Goal: Navigation & Orientation: Find specific page/section

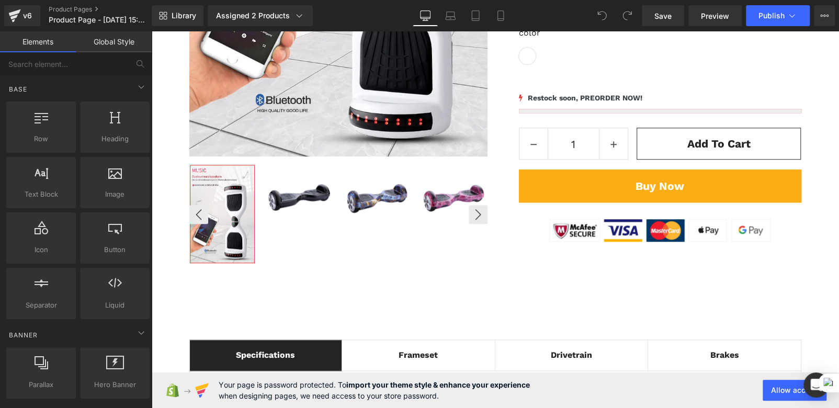
scroll to position [470, 0]
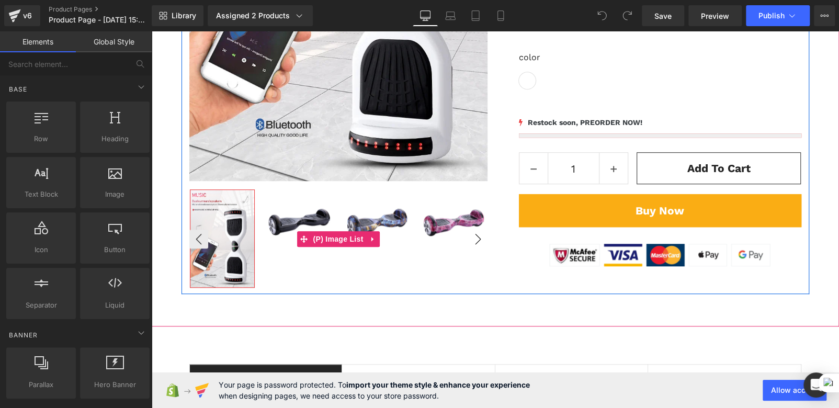
click at [469, 237] on button "›" at bounding box center [478, 239] width 19 height 19
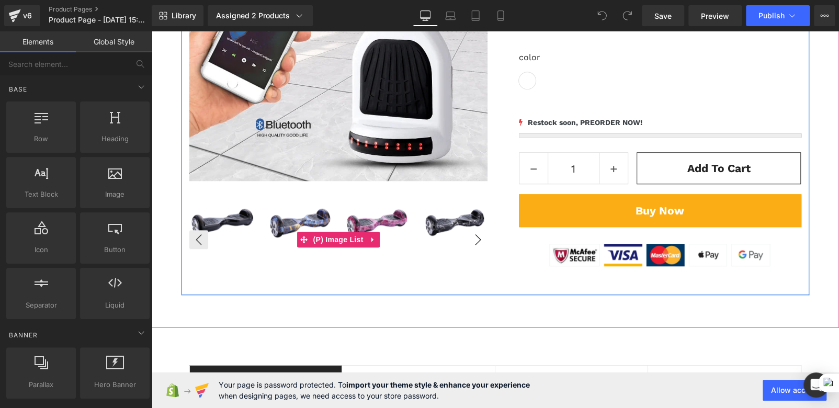
click at [469, 237] on button "›" at bounding box center [478, 239] width 19 height 19
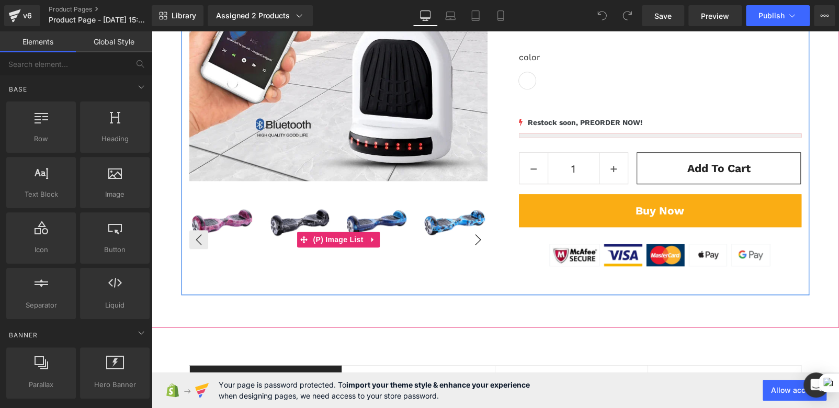
click at [471, 238] on button "›" at bounding box center [478, 239] width 19 height 19
click at [473, 238] on button "›" at bounding box center [478, 239] width 19 height 19
click at [197, 241] on button "‹" at bounding box center [198, 239] width 19 height 19
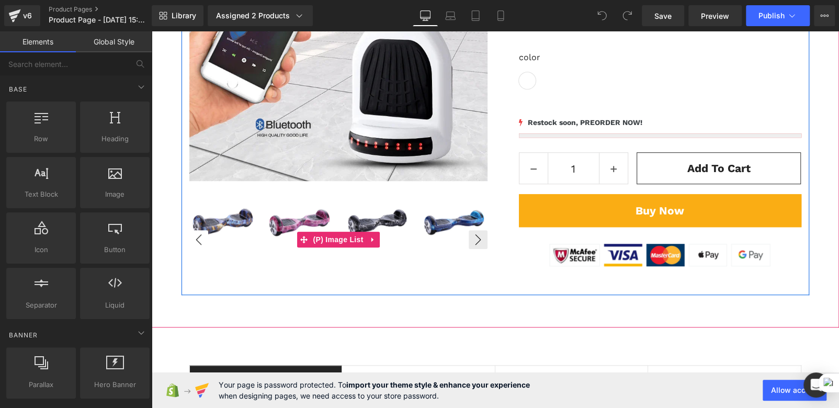
click at [197, 241] on button "‹" at bounding box center [198, 239] width 19 height 19
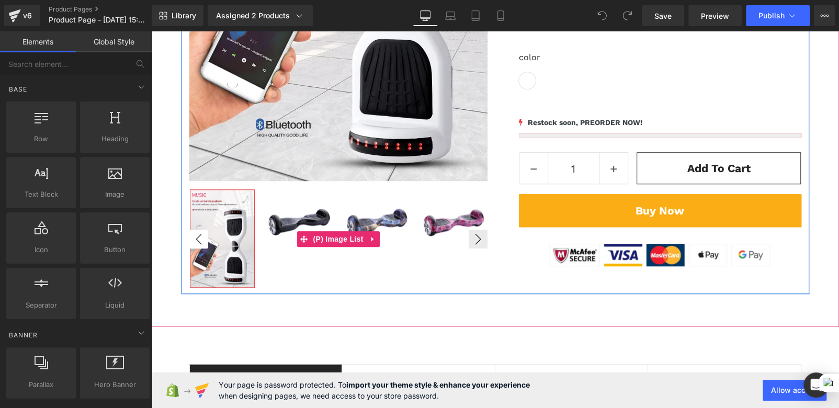
click at [197, 241] on button "‹" at bounding box center [198, 239] width 19 height 19
click at [275, 224] on img at bounding box center [299, 222] width 64 height 64
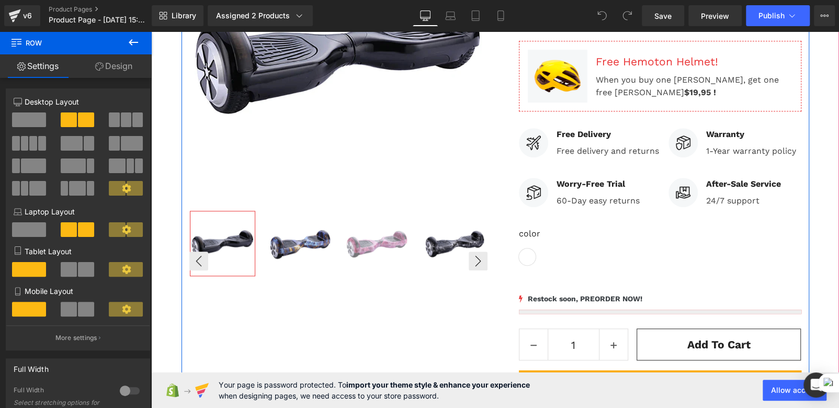
scroll to position [314, 0]
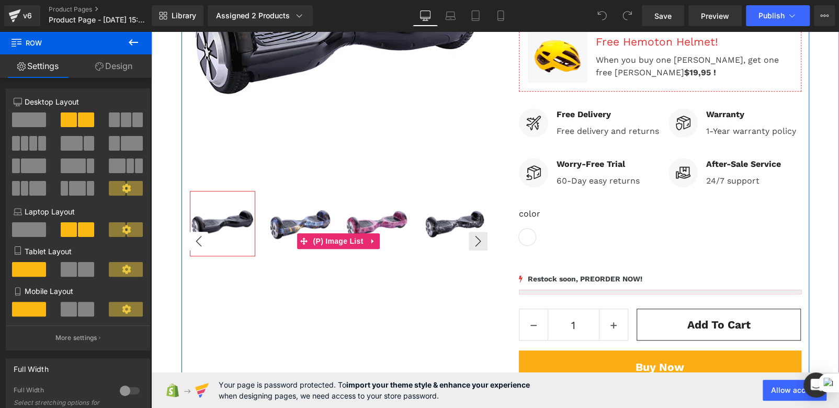
click at [190, 241] on button "‹" at bounding box center [198, 241] width 19 height 19
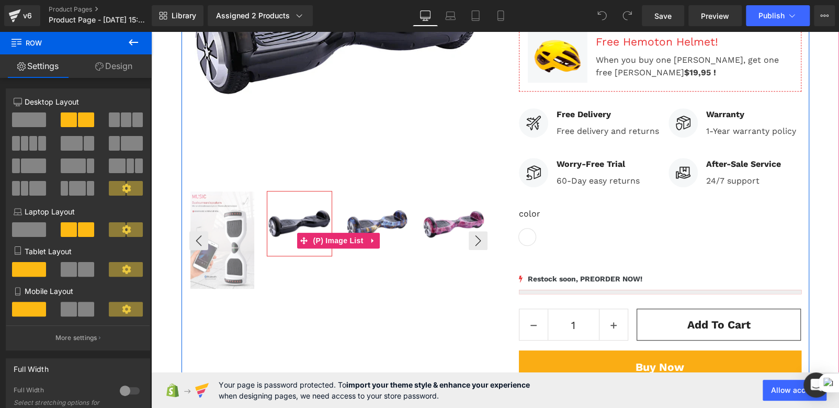
click at [235, 219] on img at bounding box center [222, 239] width 64 height 97
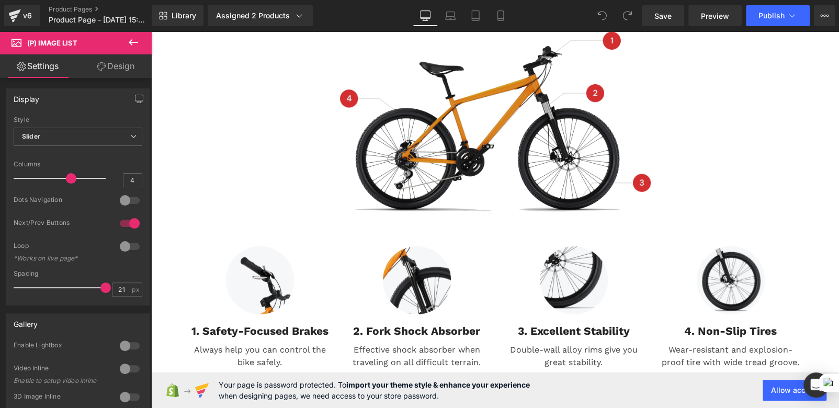
scroll to position [1622, 0]
